Goal: Navigation & Orientation: Find specific page/section

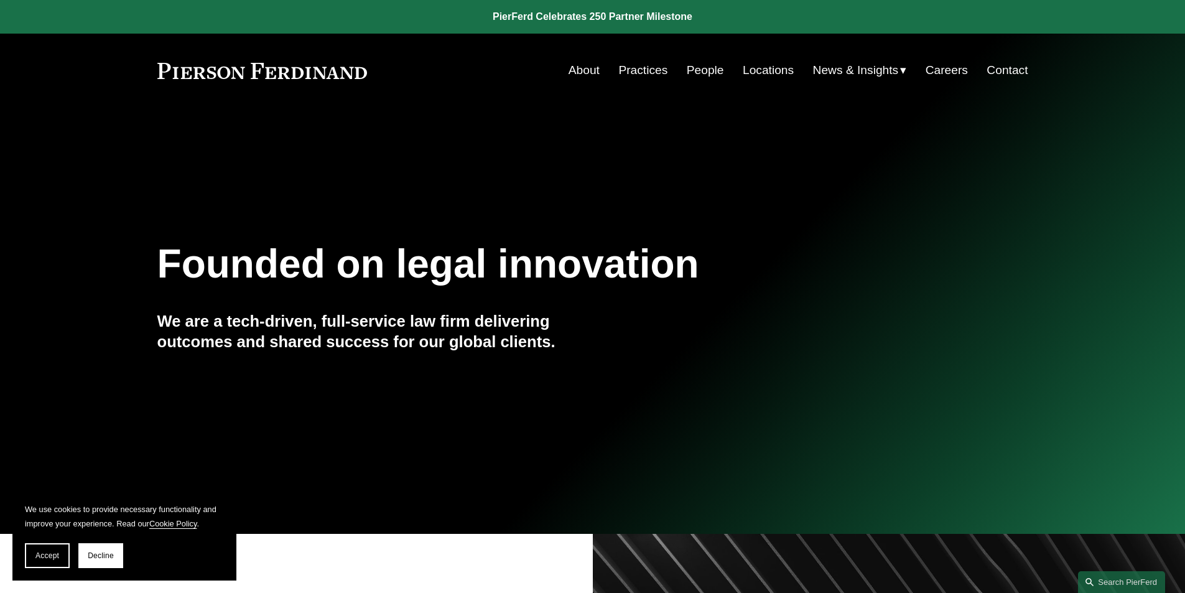
click at [749, 75] on link "Locations" at bounding box center [768, 70] width 51 height 24
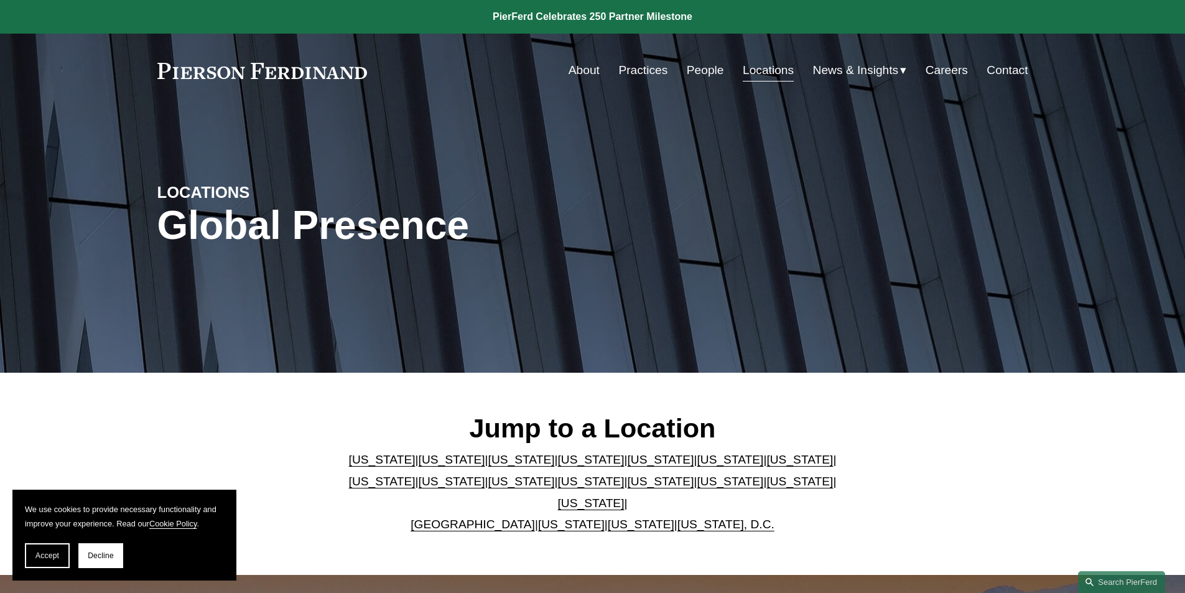
click at [694, 70] on link "People" at bounding box center [705, 70] width 37 height 24
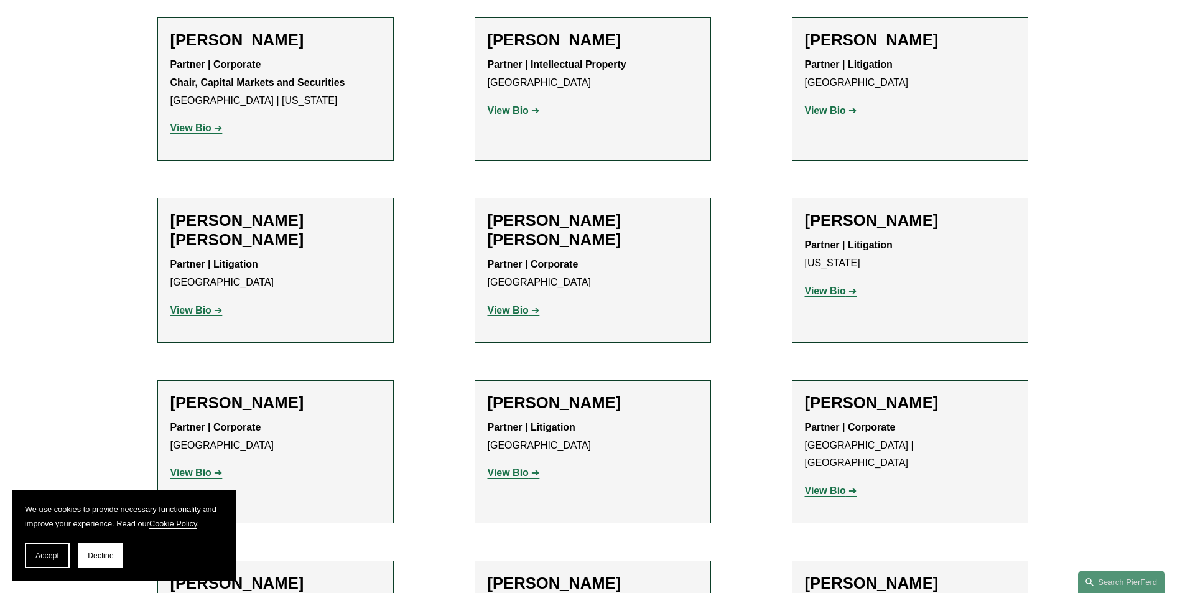
scroll to position [8706, 0]
